Goal: Find specific fact: Find specific fact

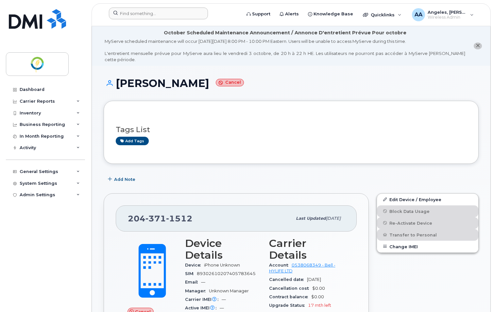
scroll to position [98, 0]
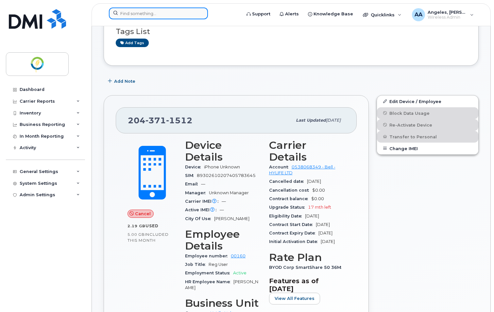
click at [174, 15] on input at bounding box center [158, 14] width 99 height 12
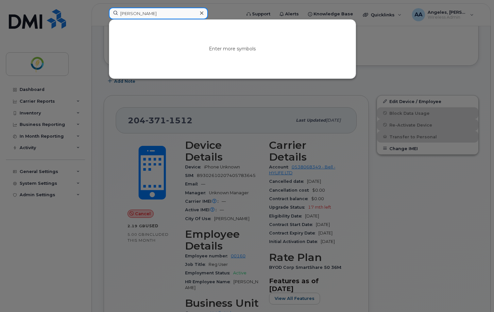
type input "[PERSON_NAME]"
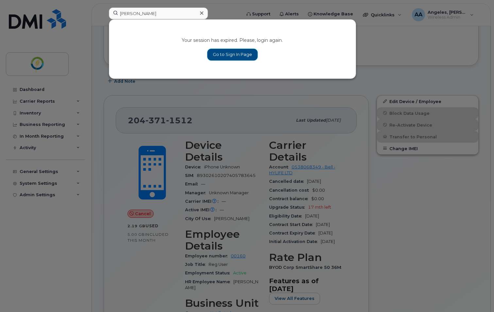
click at [235, 55] on link "Go to Sign In Page" at bounding box center [232, 55] width 50 height 12
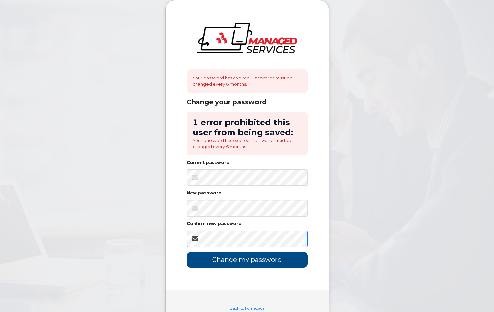
click at [187, 252] on input "Change my password" at bounding box center [247, 259] width 121 height 15
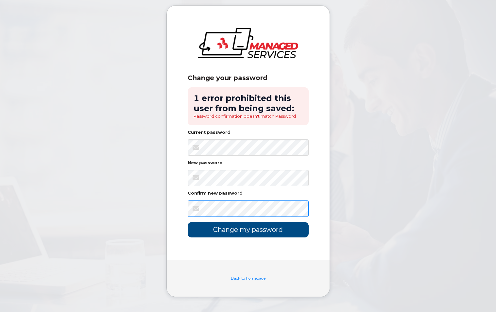
click at [188, 222] on input "Change my password" at bounding box center [248, 229] width 121 height 15
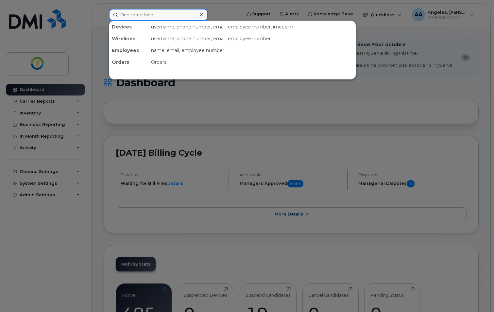
click at [142, 15] on input at bounding box center [158, 15] width 99 height 12
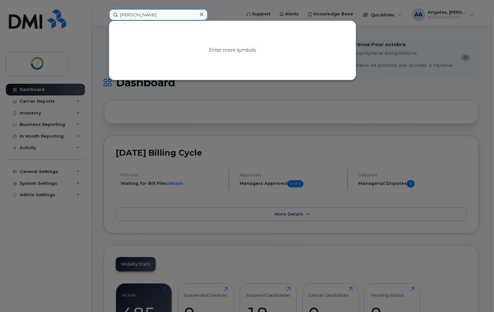
type input "Ezra"
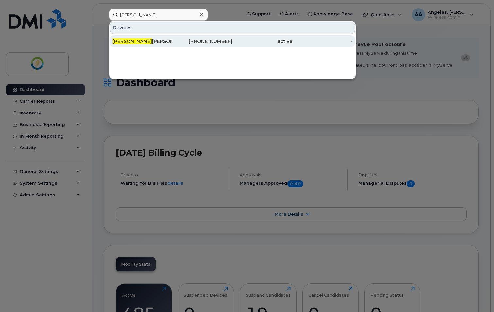
click at [133, 43] on div "Ezra Hoeppner" at bounding box center [143, 41] width 60 height 7
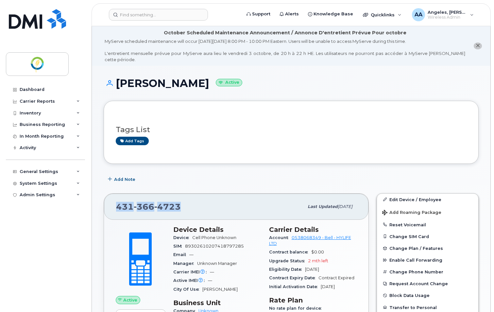
drag, startPoint x: 187, startPoint y: 201, endPoint x: 113, endPoint y: 199, distance: 74.9
click at [113, 199] on div "431 366 4723 Last updated Sep 29, 2025" at bounding box center [236, 207] width 265 height 26
copy span "431 366 4723"
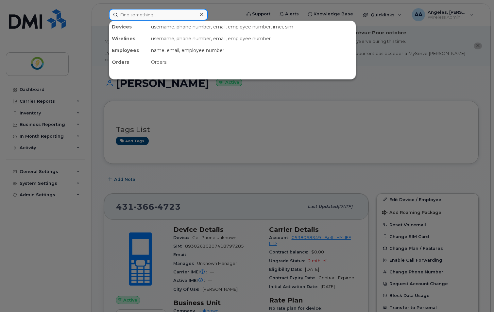
click at [147, 18] on input at bounding box center [158, 15] width 99 height 12
type input "West"
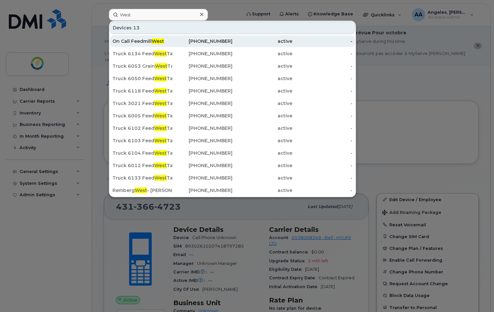
click at [159, 44] on span "West" at bounding box center [158, 41] width 12 height 6
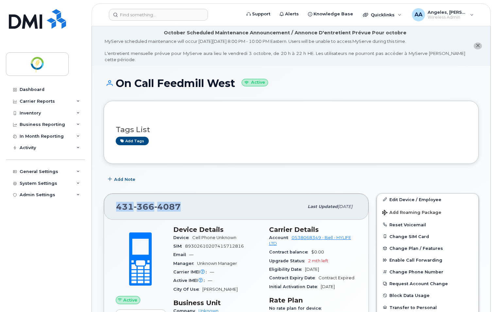
drag, startPoint x: 186, startPoint y: 200, endPoint x: 93, endPoint y: 197, distance: 93.6
copy span "[PHONE_NUMBER]"
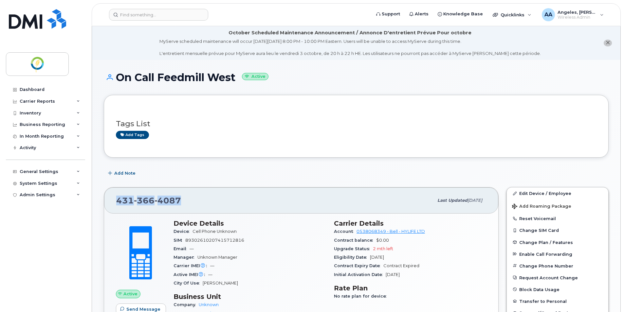
drag, startPoint x: 117, startPoint y: 78, endPoint x: 237, endPoint y: 74, distance: 119.8
click at [237, 74] on h1 "On Call Feedmill West Active" at bounding box center [356, 77] width 504 height 11
copy h1 "On Call Feedmill West"
click at [310, 132] on div "Add tags" at bounding box center [353, 135] width 475 height 8
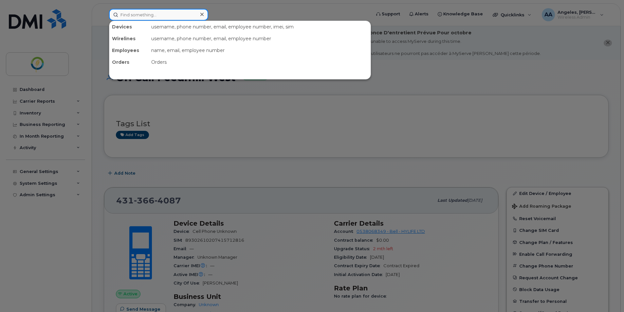
click at [168, 11] on input at bounding box center [158, 15] width 99 height 12
type input "EAst"
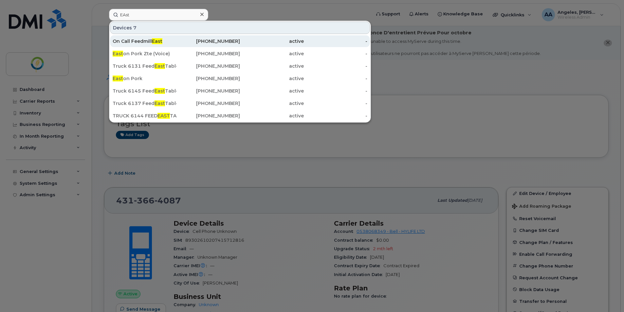
click at [119, 43] on div "On Call Feedmill East" at bounding box center [145, 41] width 64 height 7
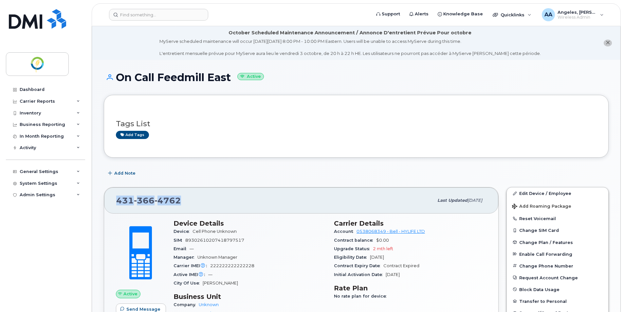
drag, startPoint x: 184, startPoint y: 200, endPoint x: 114, endPoint y: 199, distance: 70.0
click at [114, 199] on div "431 366 4762 Last updated Sep 29, 2025" at bounding box center [301, 200] width 394 height 26
copy span "431 366 4762"
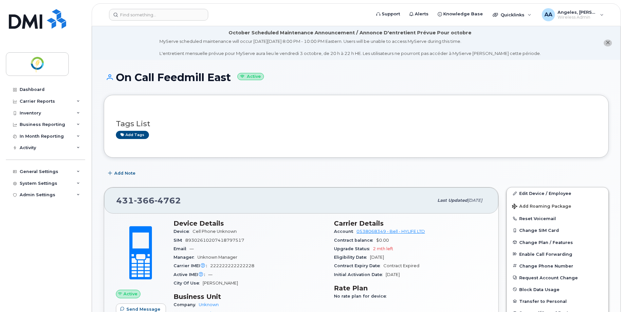
click at [150, 23] on header "Support Alerts Knowledge Base Quicklinks Suspend / Cancel Device Change SIM Car…" at bounding box center [356, 14] width 529 height 23
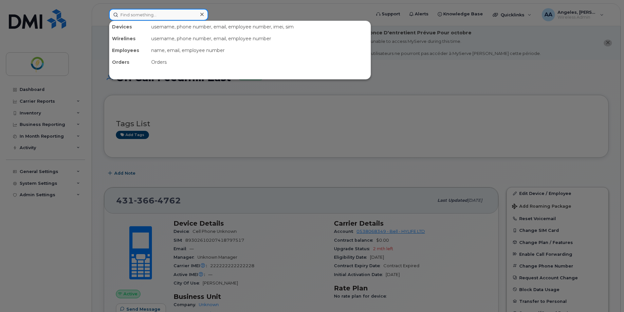
click at [150, 19] on input at bounding box center [158, 15] width 99 height 12
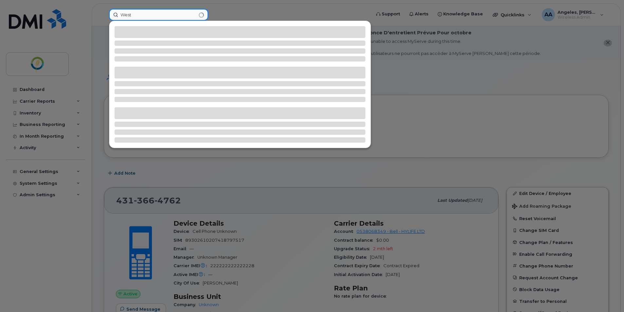
type input "West"
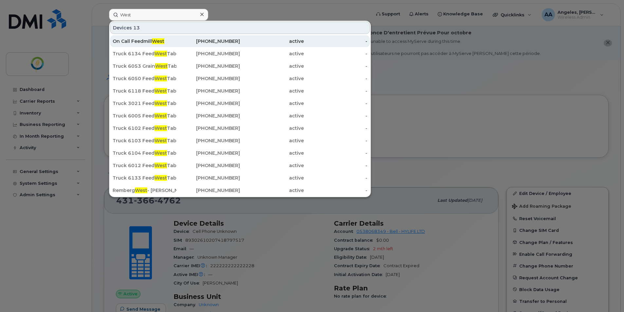
click at [115, 44] on div "On Call Feedmill West" at bounding box center [145, 41] width 64 height 7
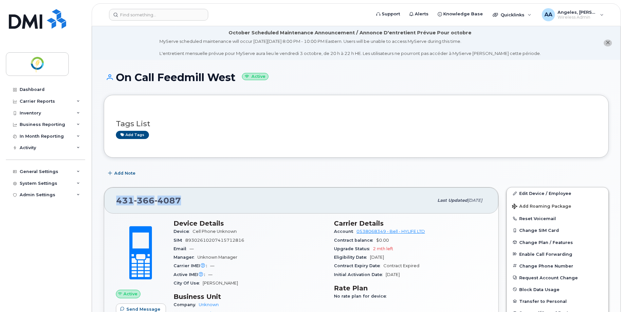
drag, startPoint x: 187, startPoint y: 201, endPoint x: 102, endPoint y: 198, distance: 85.4
click at [102, 198] on div "431 366 4087 Last updated Sep 29, 2025 Active Send Message Device Details Devic…" at bounding box center [301, 274] width 402 height 182
copy span "431 366 4087"
